Goal: Book appointment/travel/reservation

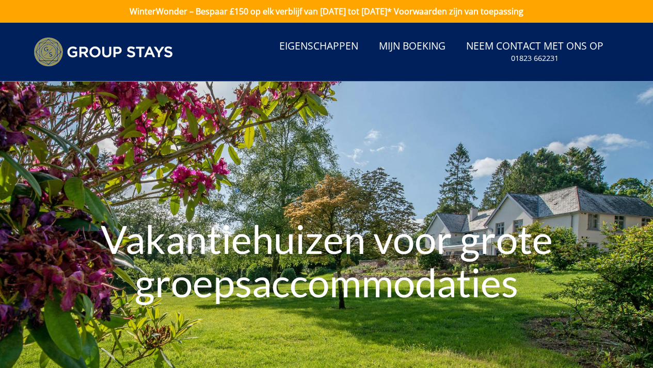
scroll to position [4, 0]
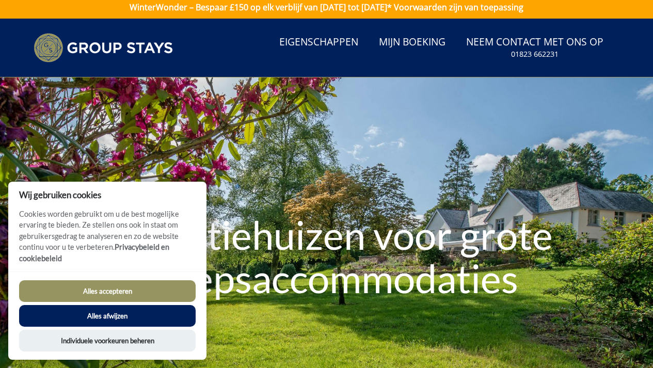
click at [123, 289] on button "Alles accepteren" at bounding box center [107, 291] width 177 height 22
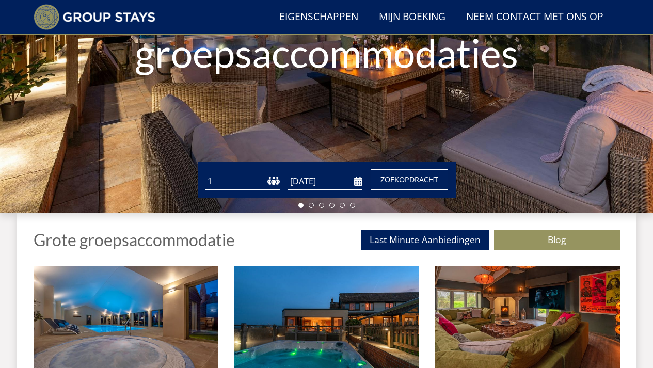
scroll to position [207, 0]
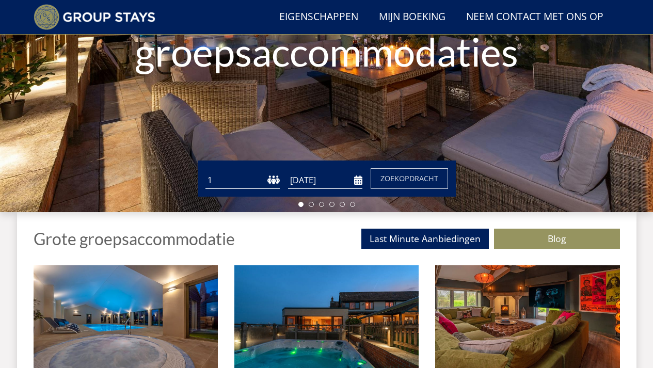
click at [275, 183] on select "1 2 3 4 5 6 7 8 9 10 11 12 13 14 15 16 17 18 19 20 21 22 23 24 25 26 27 28 29 3…" at bounding box center [243, 180] width 74 height 17
select select "14"
click at [206, 172] on select "1 2 3 4 5 6 7 8 9 10 11 12 13 14 15 16 17 18 19 20 21 22 23 24 25 26 27 28 29 3…" at bounding box center [243, 180] width 74 height 17
click at [321, 183] on input "[DATE]" at bounding box center [325, 180] width 74 height 17
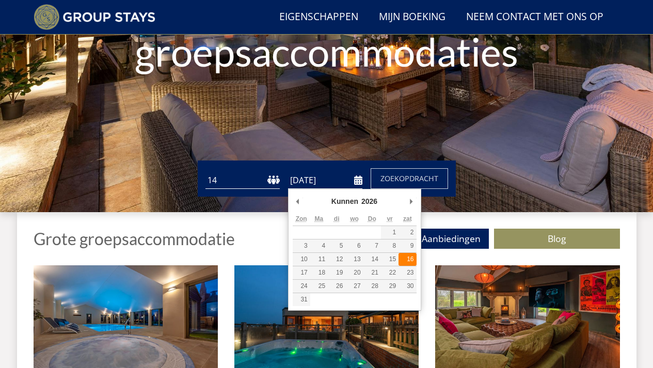
click at [411, 261] on font "16" at bounding box center [410, 259] width 7 height 7
click at [301, 182] on input "[DATE]" at bounding box center [325, 180] width 74 height 17
type input "[DATE]"
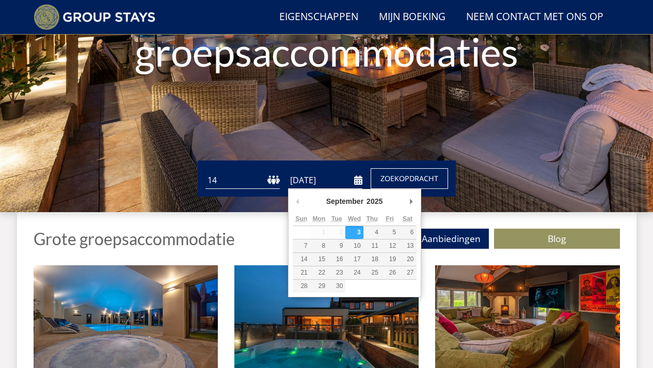
click at [419, 181] on font "Zoekopdracht" at bounding box center [410, 179] width 58 height 10
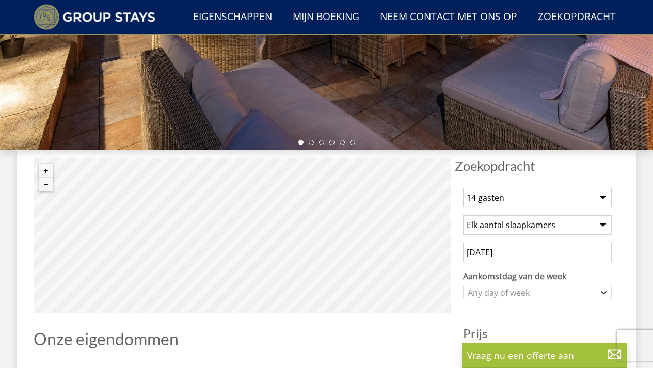
scroll to position [260, 0]
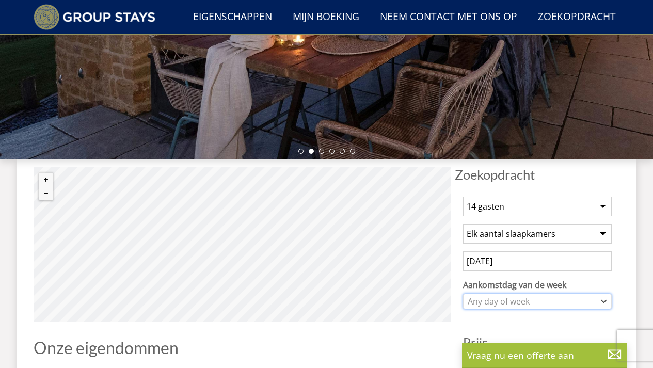
click at [509, 297] on div "Any day of week" at bounding box center [532, 301] width 134 height 11
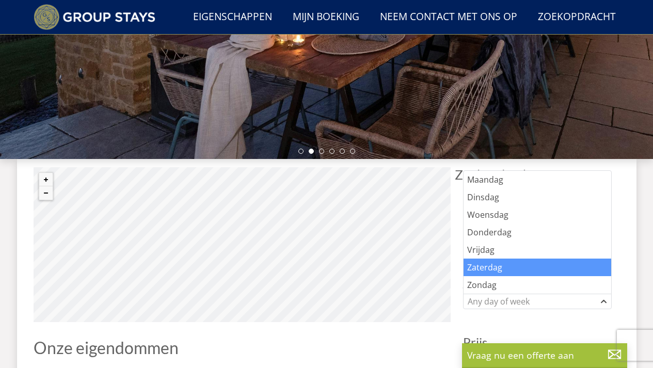
click at [498, 263] on font "Zaterdag" at bounding box center [484, 267] width 35 height 11
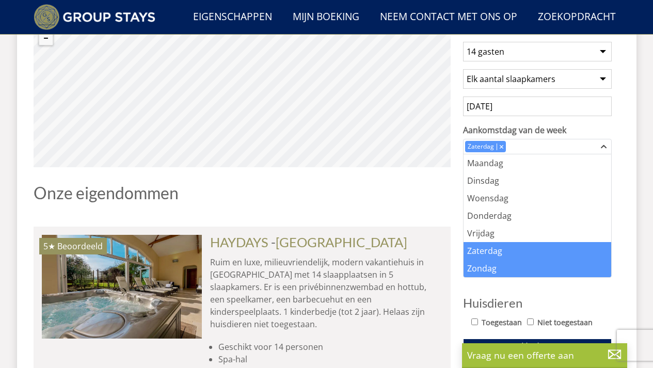
scroll to position [415, 0]
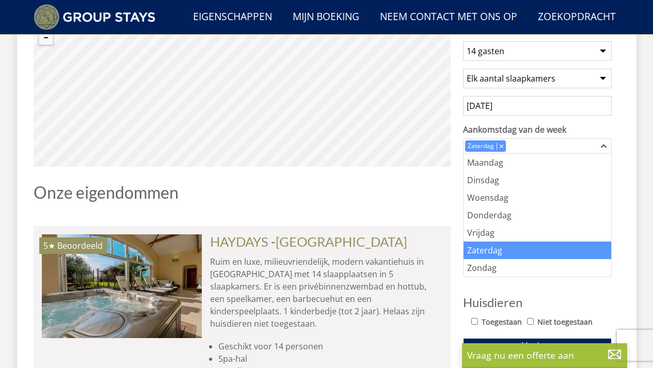
click at [495, 252] on div "Zaterdag" at bounding box center [538, 251] width 148 height 18
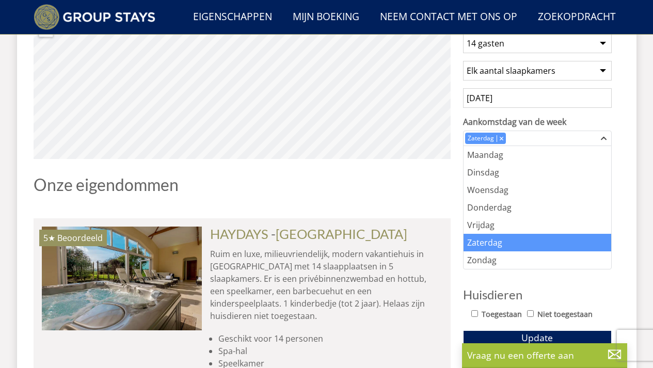
scroll to position [425, 0]
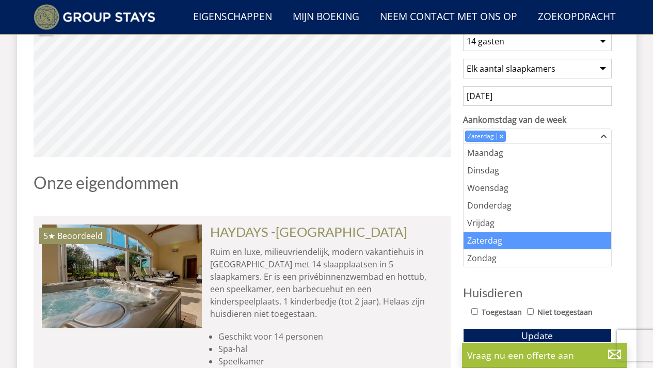
click at [497, 278] on div "1 gast 2 gasten 3 gasten 4 gasten 5 gasten 6 gasten 7 gasten 8 gasten 9 gasten …" at bounding box center [537, 222] width 165 height 399
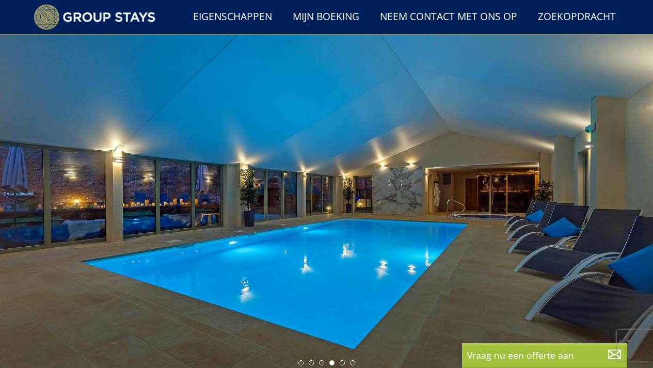
scroll to position [30, 0]
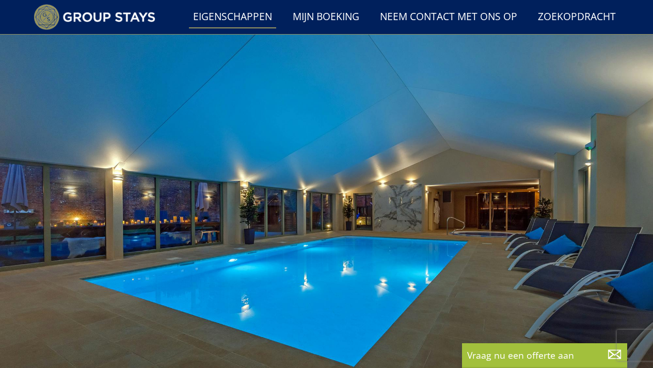
click at [225, 14] on font "Eigenschappen" at bounding box center [232, 16] width 79 height 14
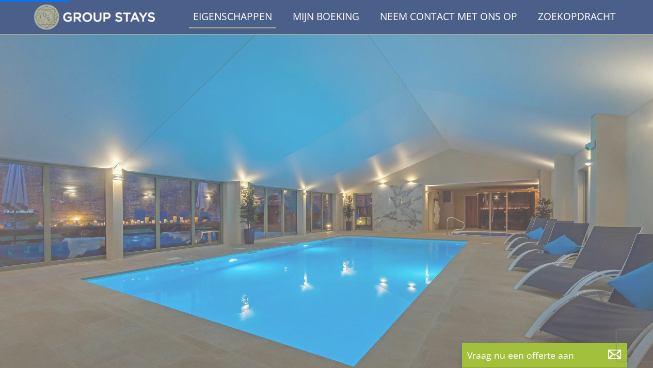
click at [225, 14] on font "Eigenschappen" at bounding box center [232, 16] width 79 height 14
